Goal: Task Accomplishment & Management: Complete application form

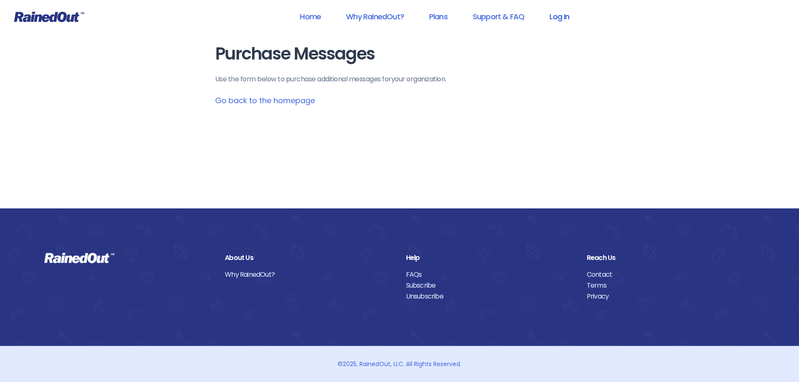
click at [556, 16] on link "Log In" at bounding box center [560, 16] width 42 height 19
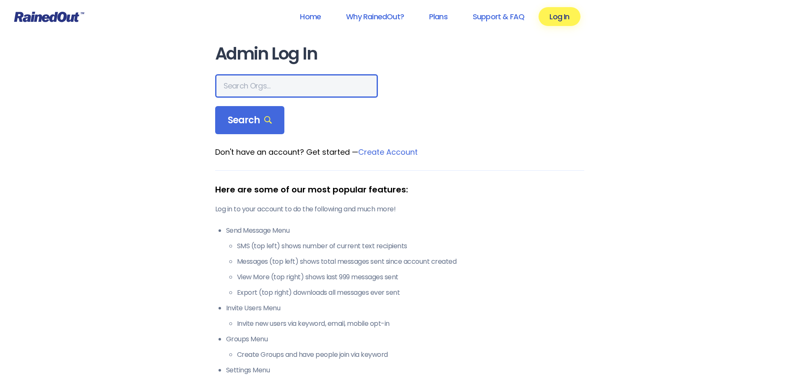
click at [290, 81] on input "text" at bounding box center [296, 86] width 163 height 24
type input "greater wyo"
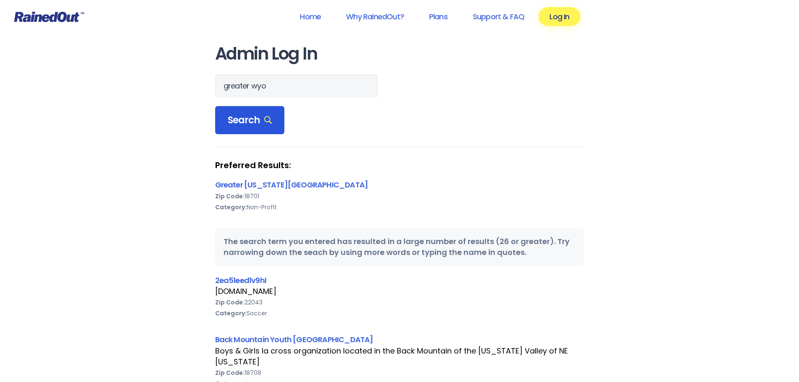
click at [253, 117] on span "Search" at bounding box center [250, 121] width 44 height 12
click at [289, 187] on link "Greater [US_STATE][GEOGRAPHIC_DATA]" at bounding box center [291, 185] width 153 height 10
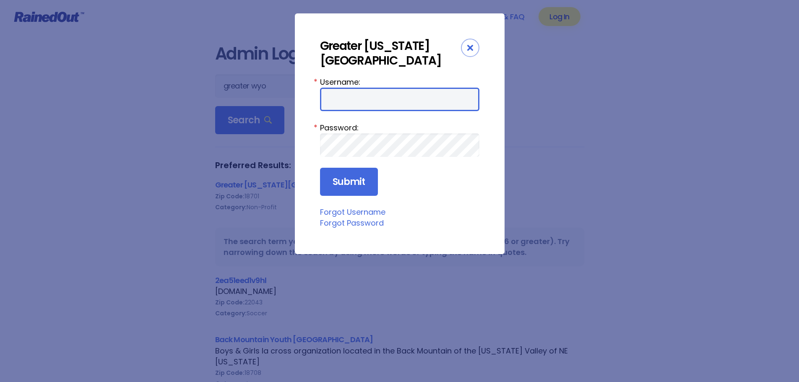
type input "wbYMCA"
click at [391, 103] on input "wbYMCA" at bounding box center [399, 100] width 159 height 24
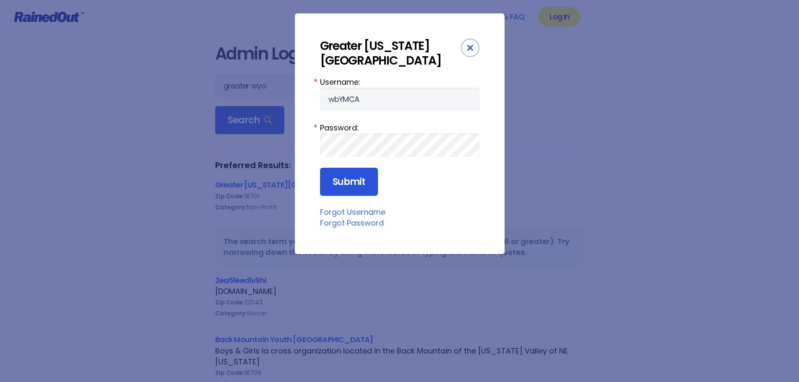
click at [358, 179] on input "Submit" at bounding box center [349, 182] width 58 height 29
